Goal: Complete application form

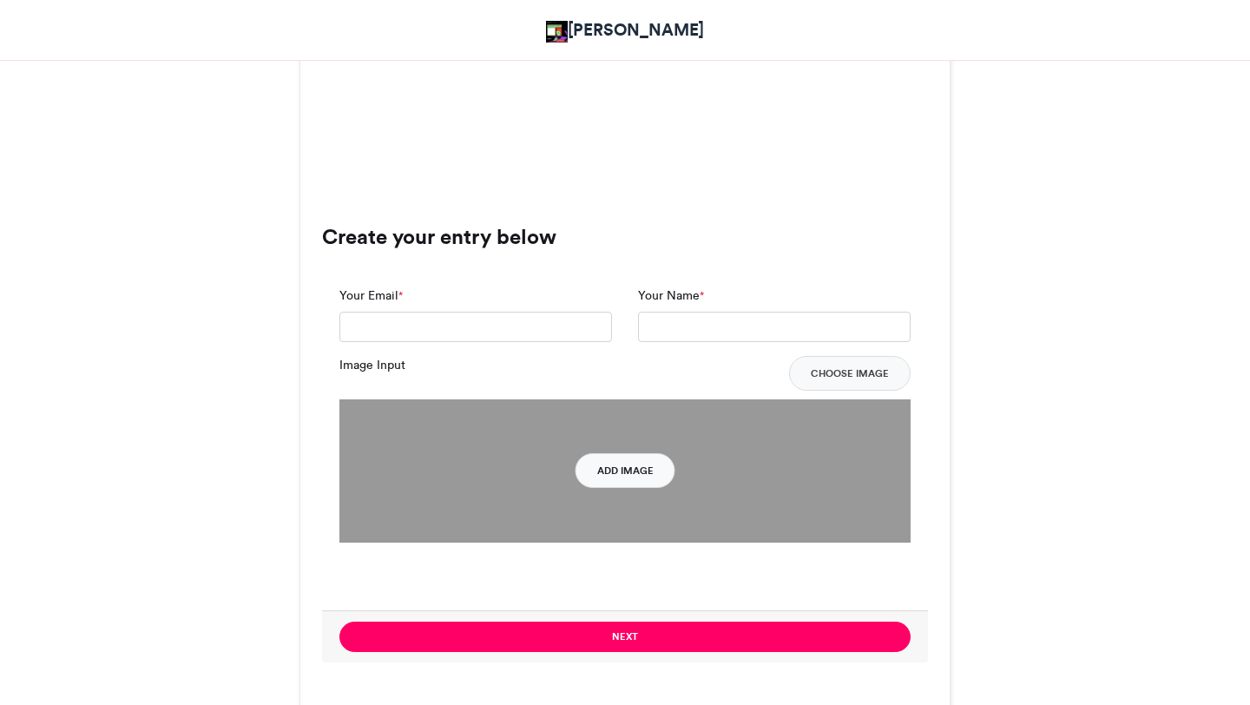
click at [619, 473] on button "Add Image" at bounding box center [626, 470] width 100 height 35
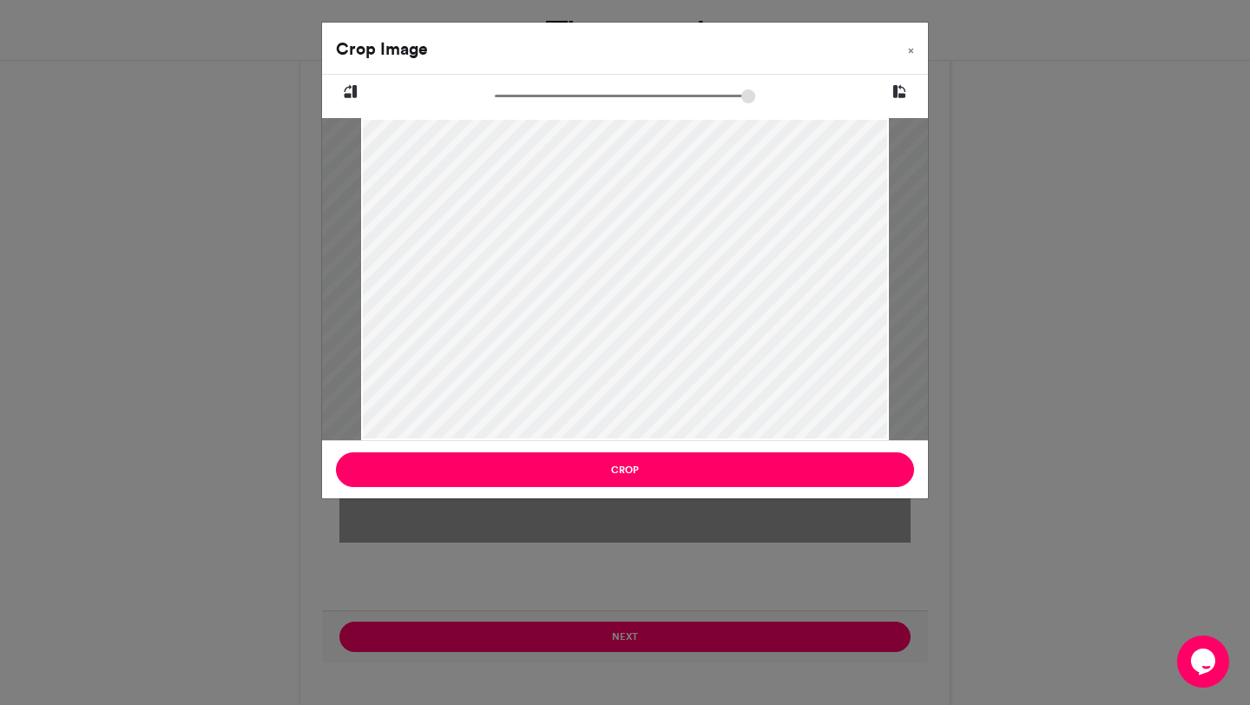
type input "*****"
drag, startPoint x: 504, startPoint y: 96, endPoint x: 306, endPoint y: 85, distance: 198.2
click at [495, 88] on input "zoom" at bounding box center [625, 96] width 260 height 16
click at [912, 57] on button "×" at bounding box center [911, 47] width 34 height 49
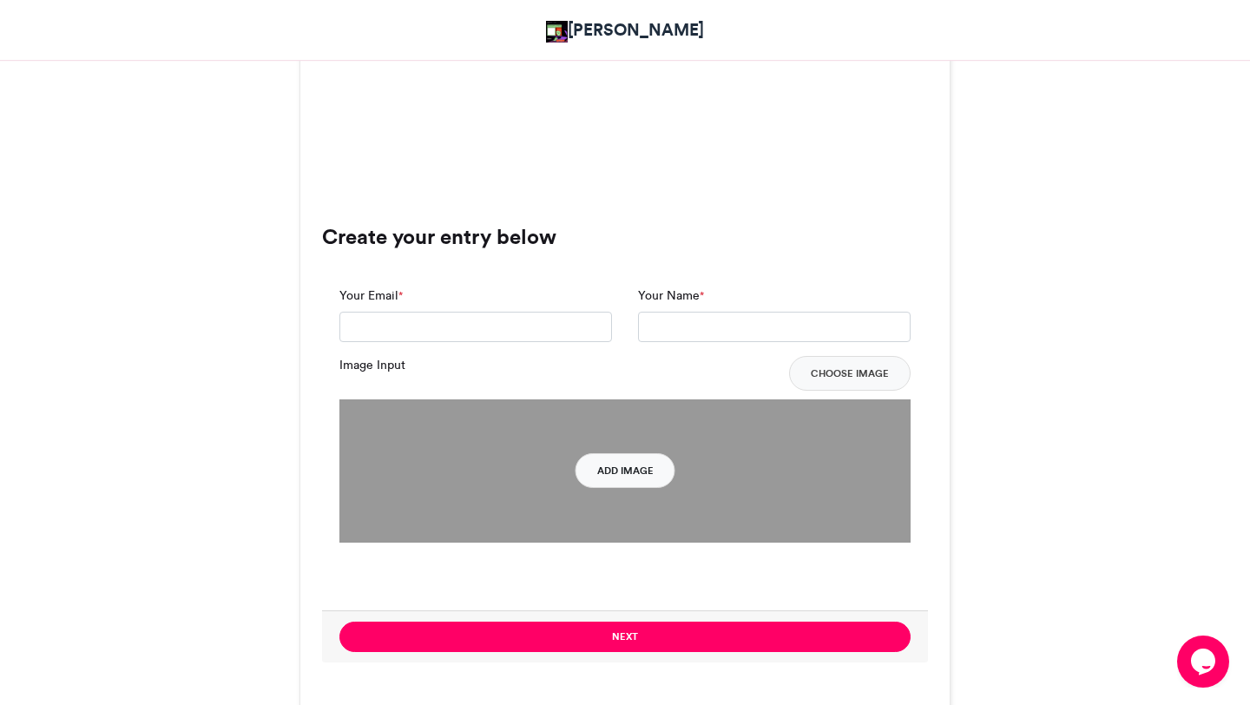
click at [642, 468] on button "Add Image" at bounding box center [626, 470] width 100 height 35
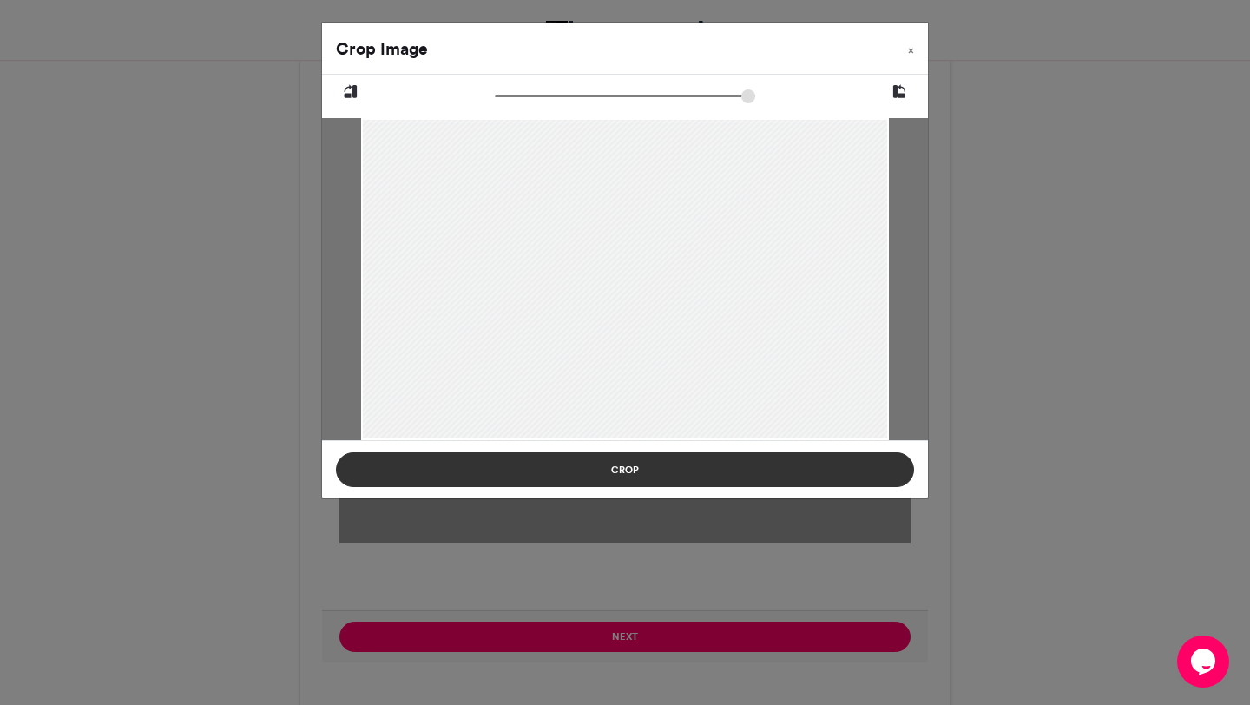
click at [749, 470] on button "Crop" at bounding box center [625, 469] width 578 height 35
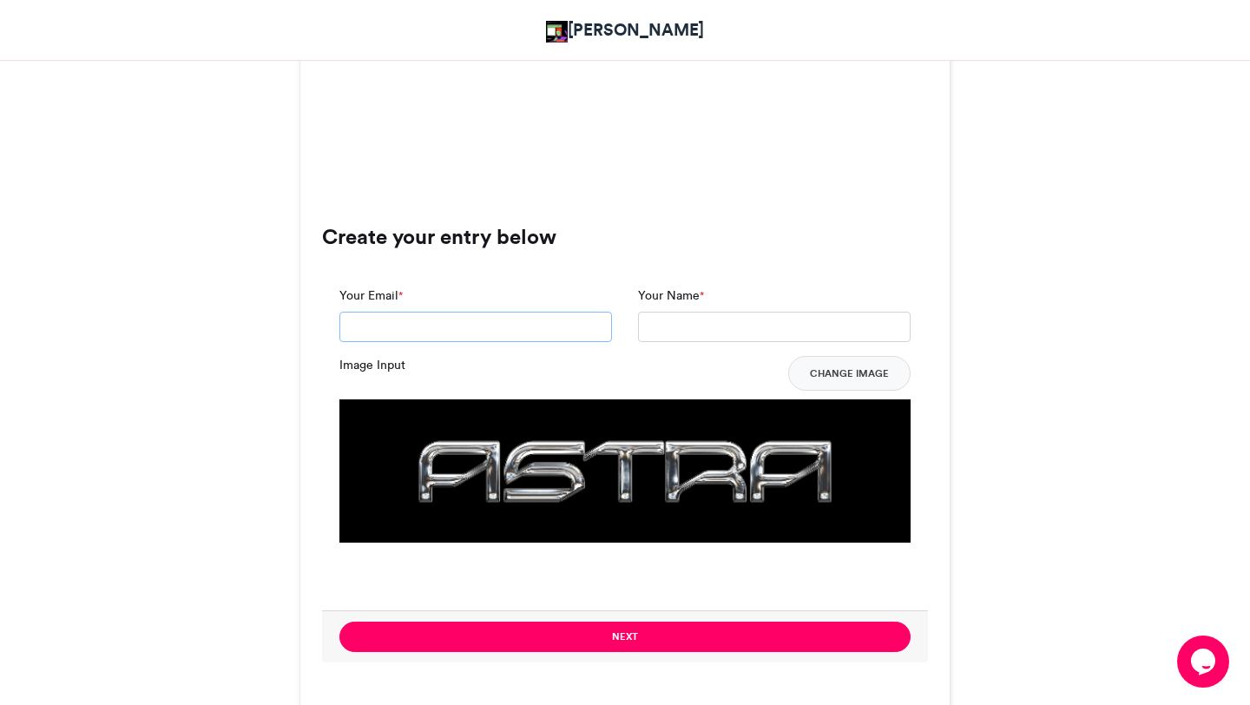
click at [500, 326] on input "Your Email *" at bounding box center [475, 327] width 273 height 31
type input "**********"
click at [678, 326] on input "Your Name *" at bounding box center [774, 327] width 273 height 31
type input "*"
type input "**********"
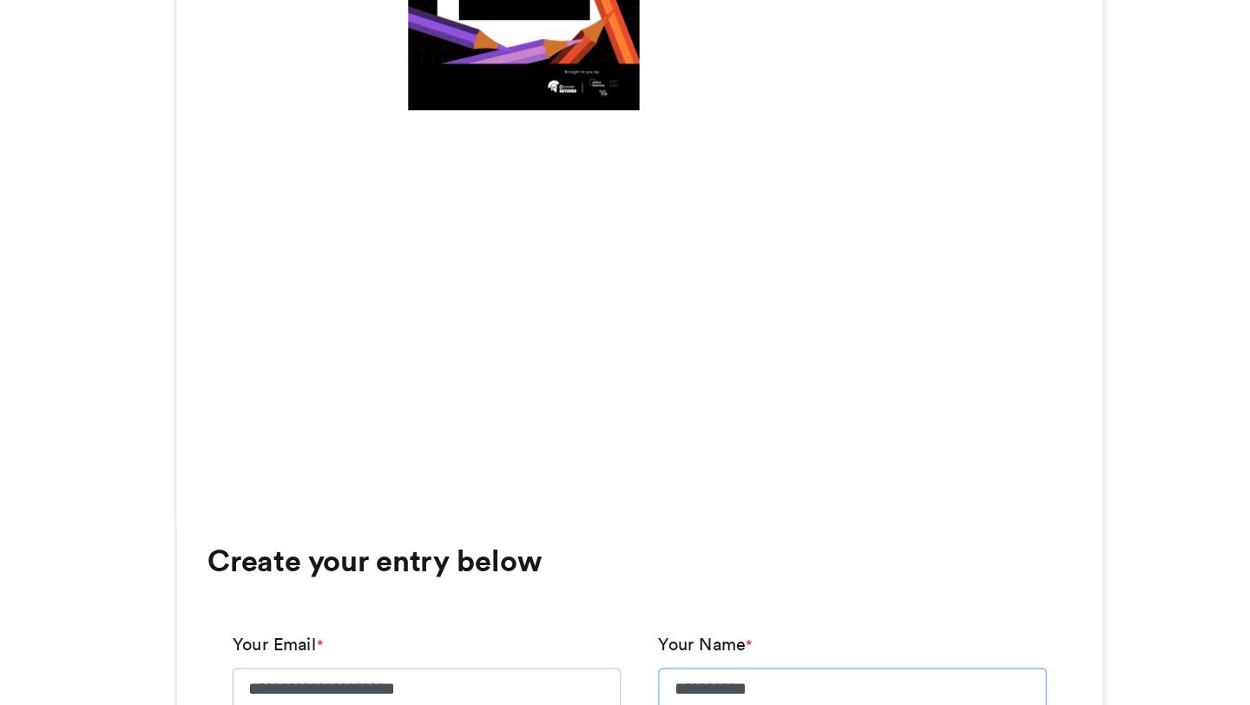
scroll to position [945, 0]
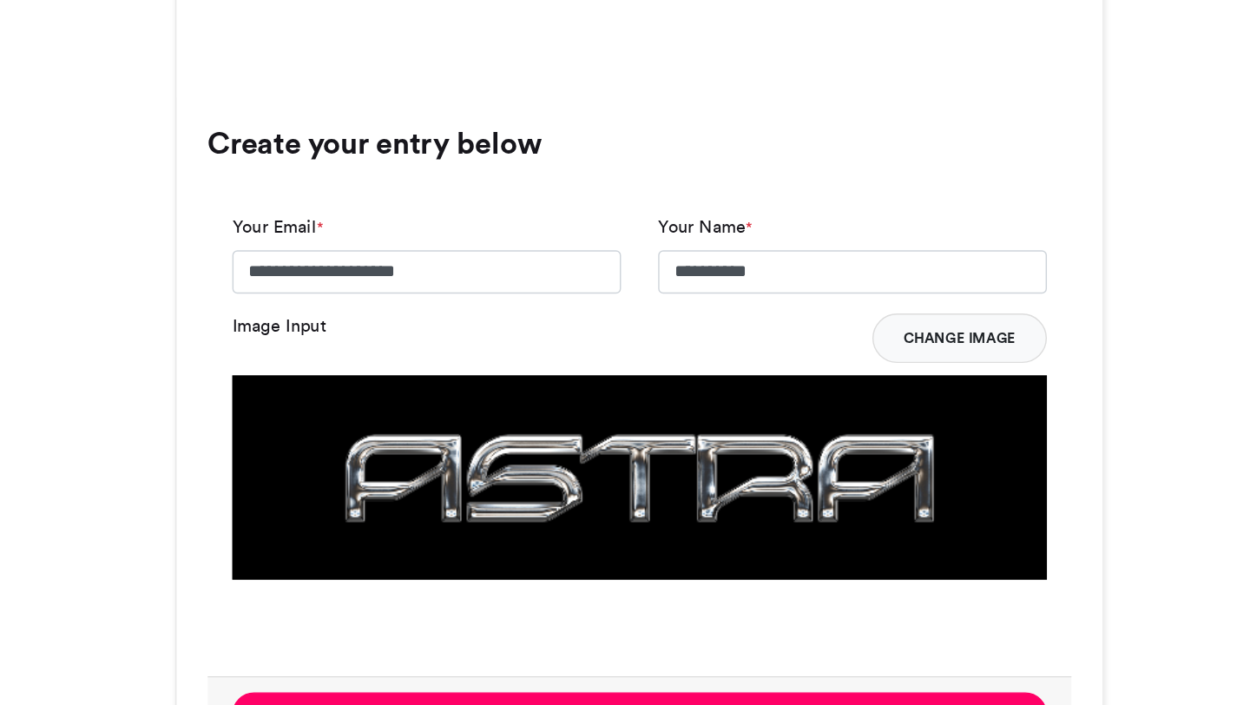
click at [818, 443] on button "Change Image" at bounding box center [849, 448] width 122 height 35
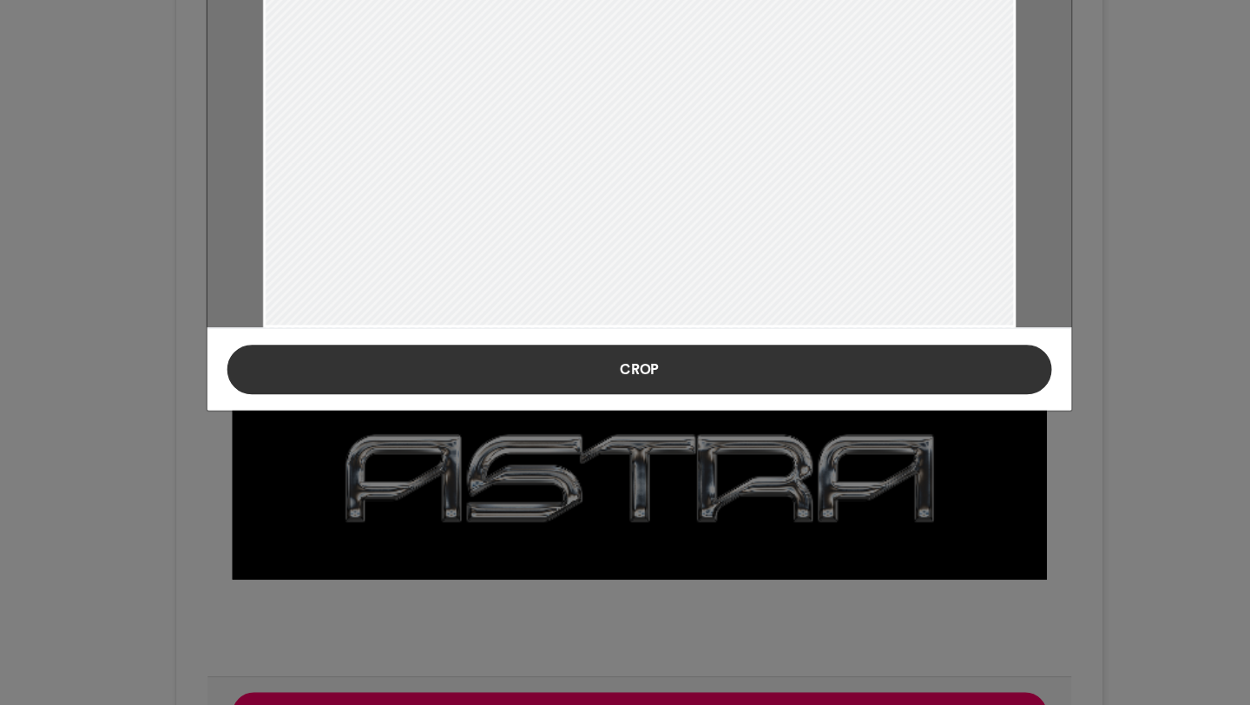
click at [754, 460] on button "Crop" at bounding box center [625, 469] width 578 height 35
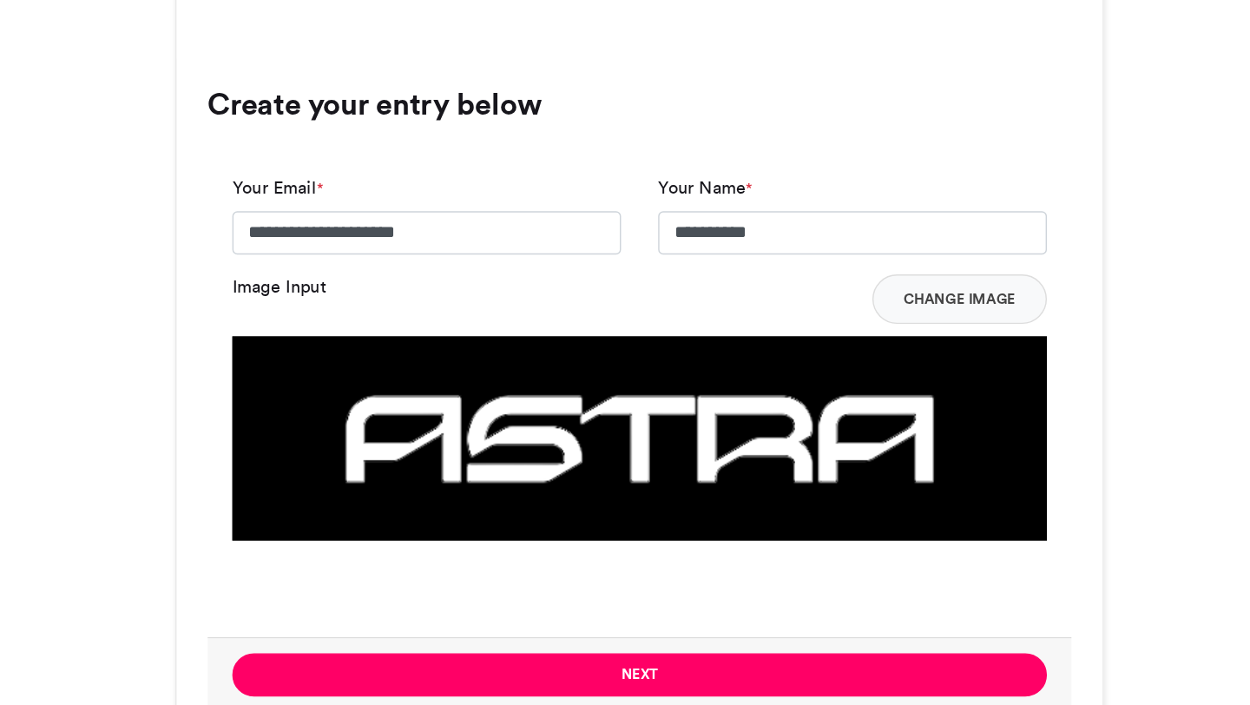
scroll to position [1009, 0]
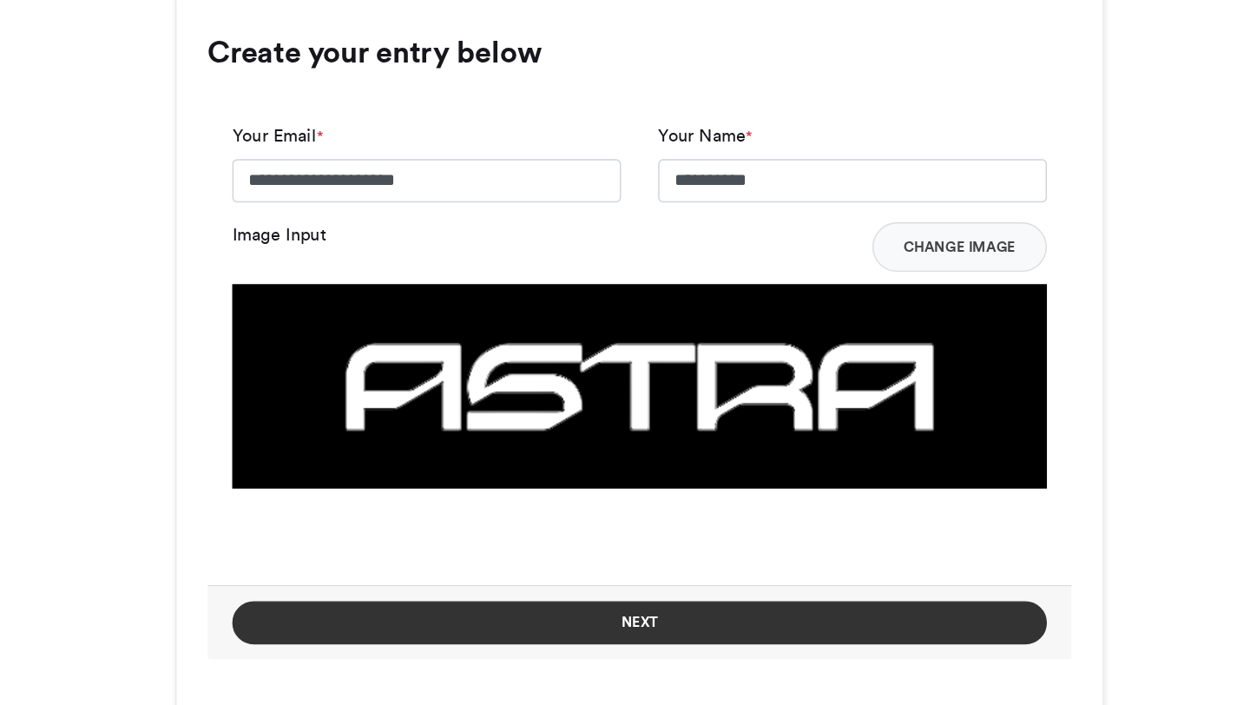
click at [638, 651] on button "Next" at bounding box center [624, 647] width 571 height 30
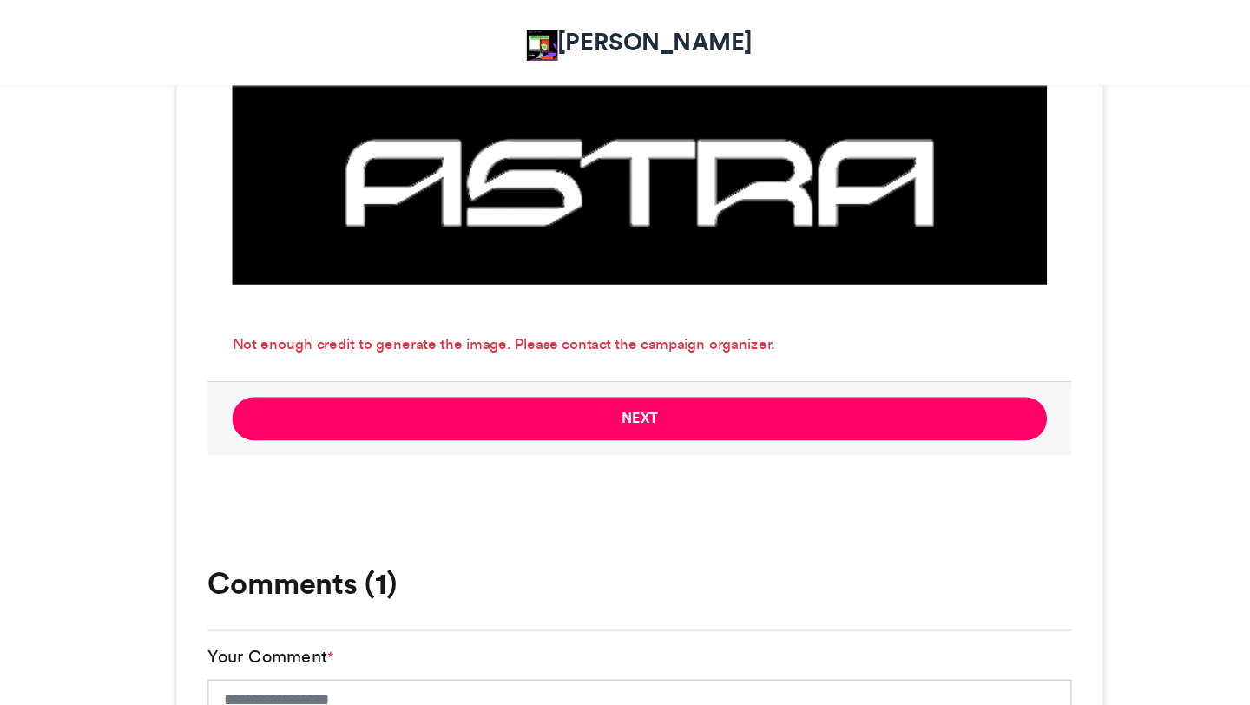
scroll to position [1360, 0]
